Goal: Navigation & Orientation: Understand site structure

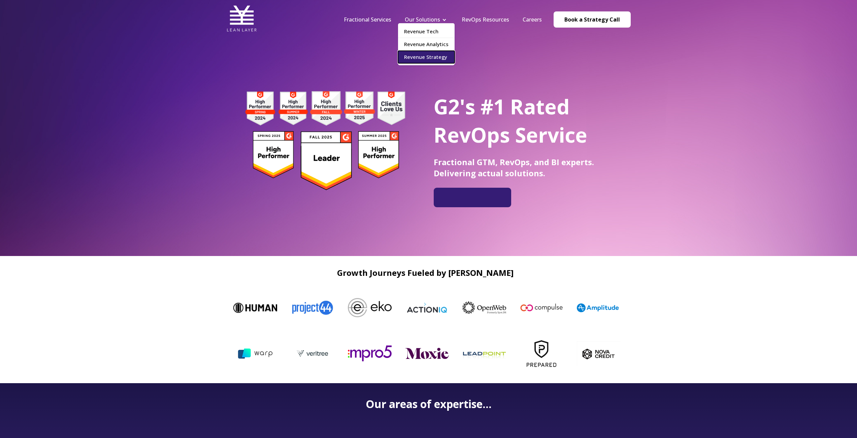
click at [414, 54] on link "Revenue Strategy" at bounding box center [426, 57] width 57 height 12
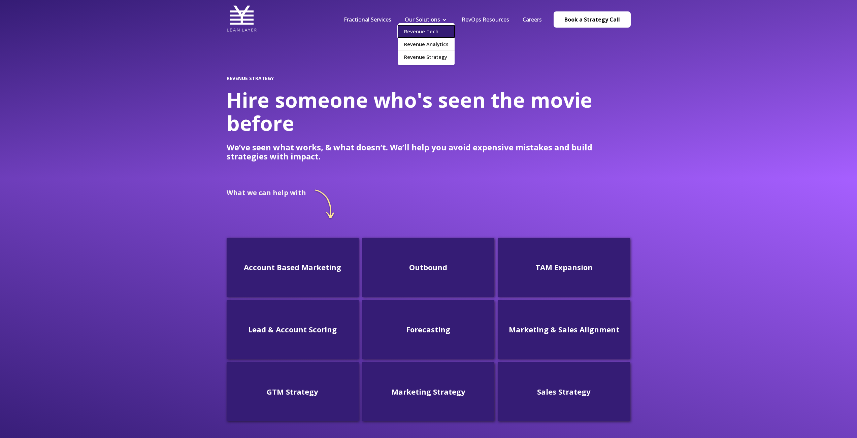
click at [420, 33] on link "Revenue Tech" at bounding box center [426, 31] width 57 height 12
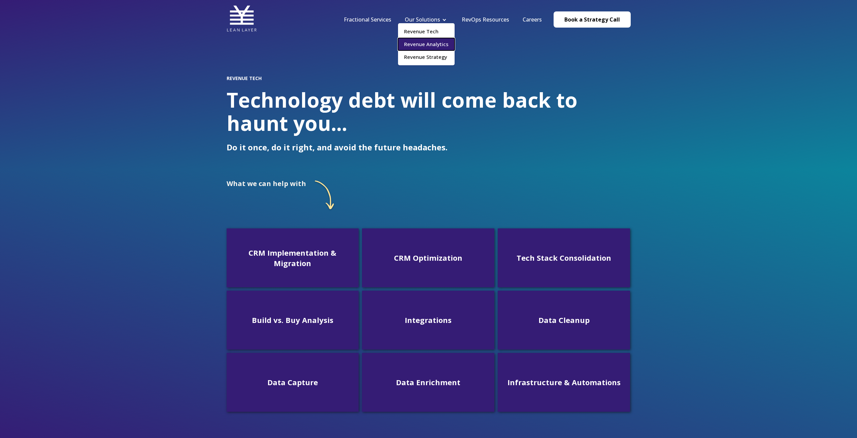
click at [418, 43] on link "Revenue Analytics" at bounding box center [426, 44] width 57 height 12
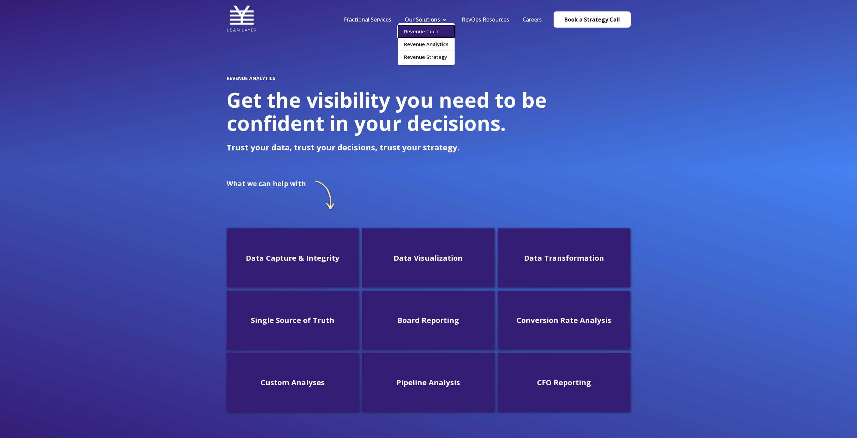
click at [415, 31] on link "Revenue Tech" at bounding box center [426, 31] width 57 height 12
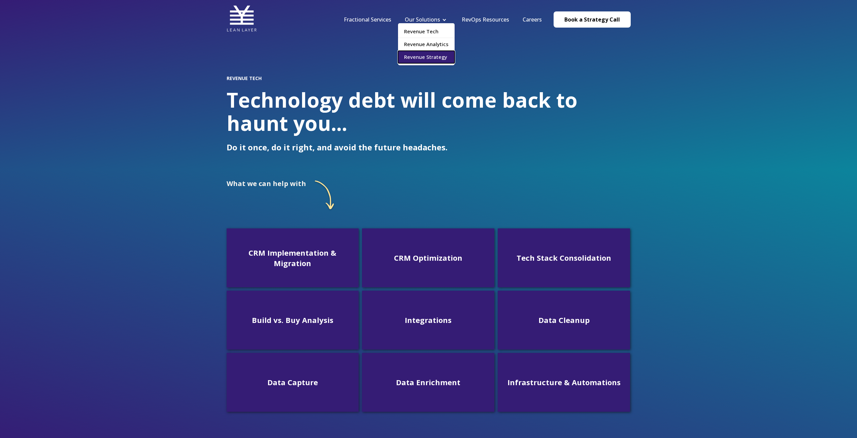
click at [414, 56] on link "Revenue Strategy" at bounding box center [426, 57] width 57 height 12
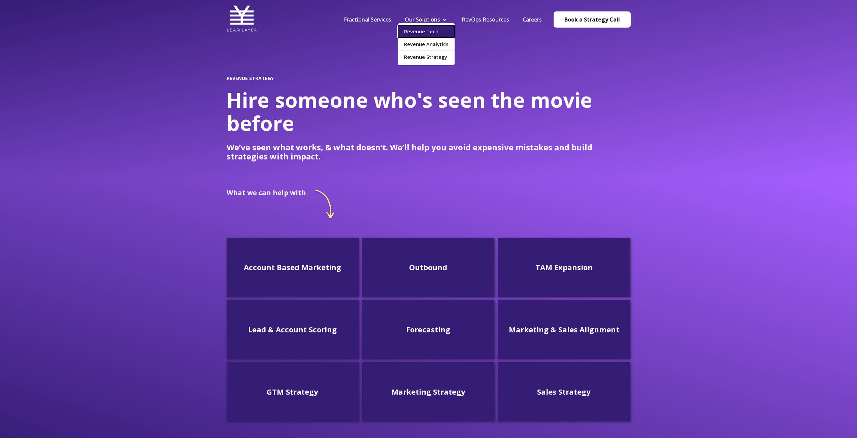
click at [421, 31] on link "Revenue Tech" at bounding box center [426, 31] width 57 height 12
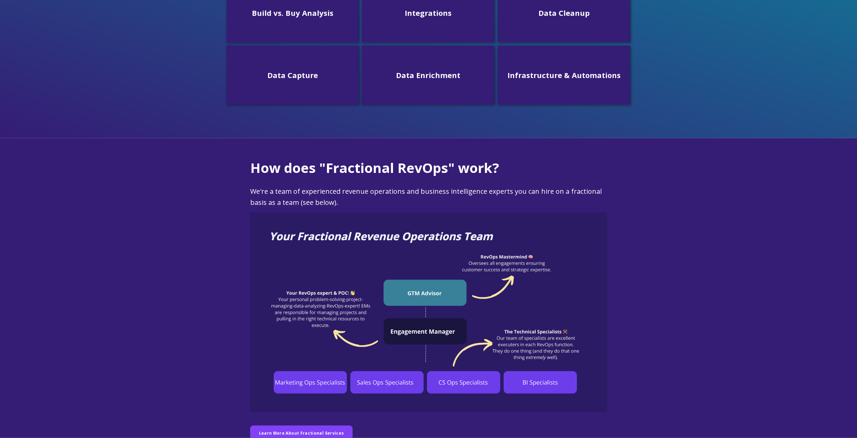
scroll to position [183, 0]
